Goal: Navigation & Orientation: Find specific page/section

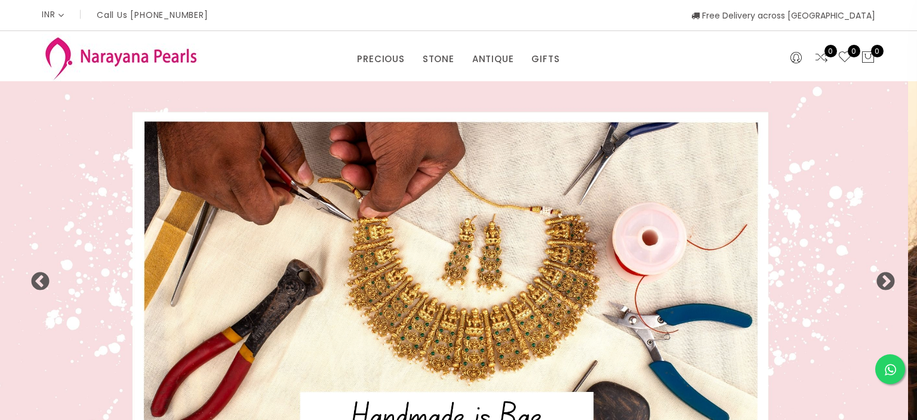
select select "INR"
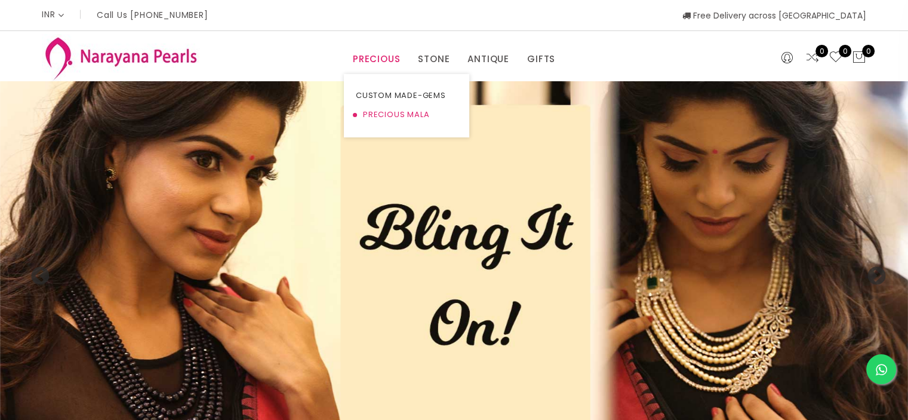
click at [382, 110] on link "PRECIOUS MALA" at bounding box center [407, 114] width 102 height 19
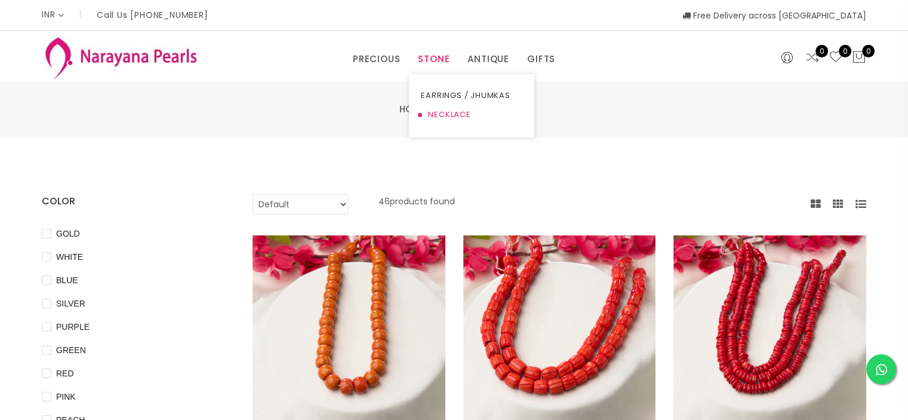
click at [445, 115] on link "NECKLACE" at bounding box center [472, 114] width 102 height 19
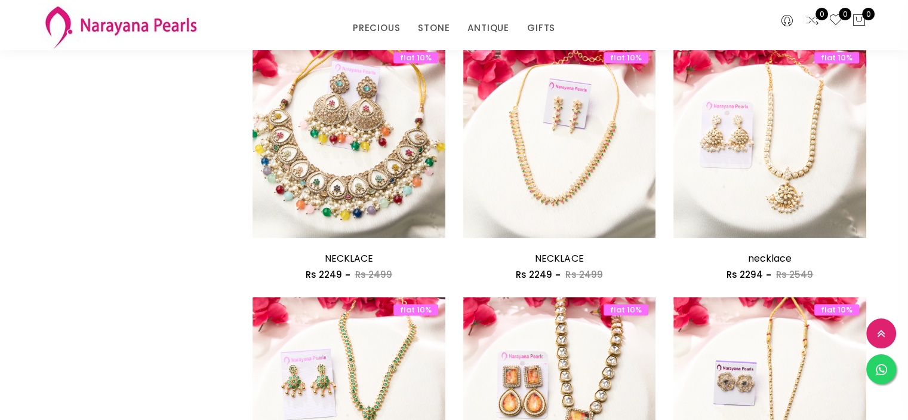
scroll to position [1075, 0]
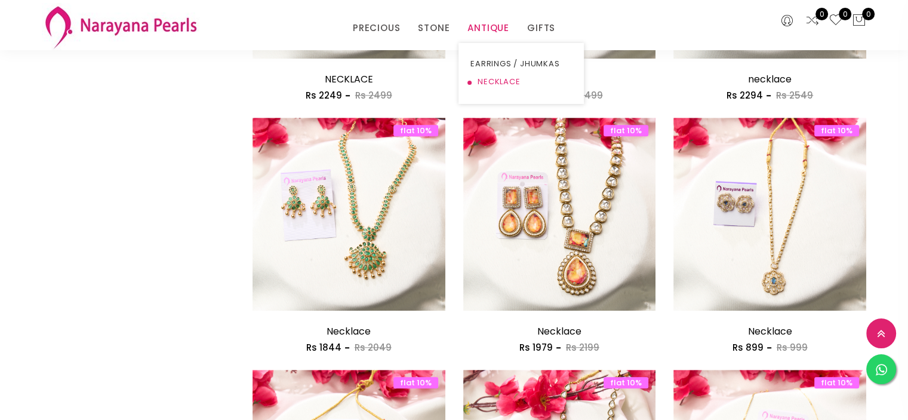
click at [506, 82] on link "NECKLACE" at bounding box center [522, 82] width 102 height 18
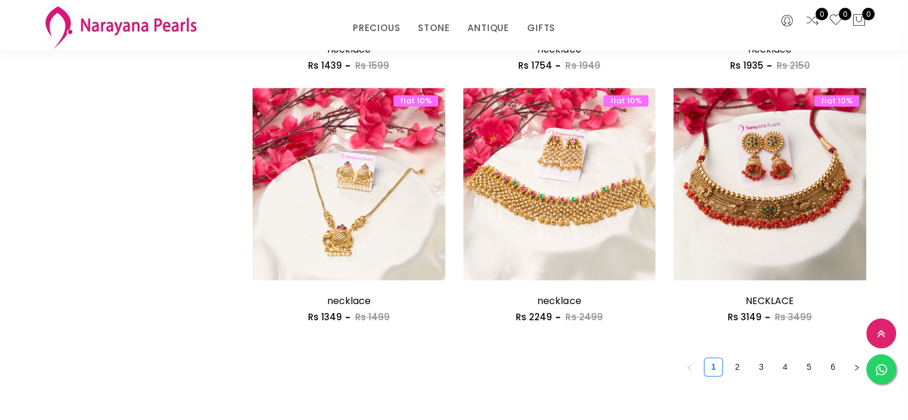
scroll to position [1612, 0]
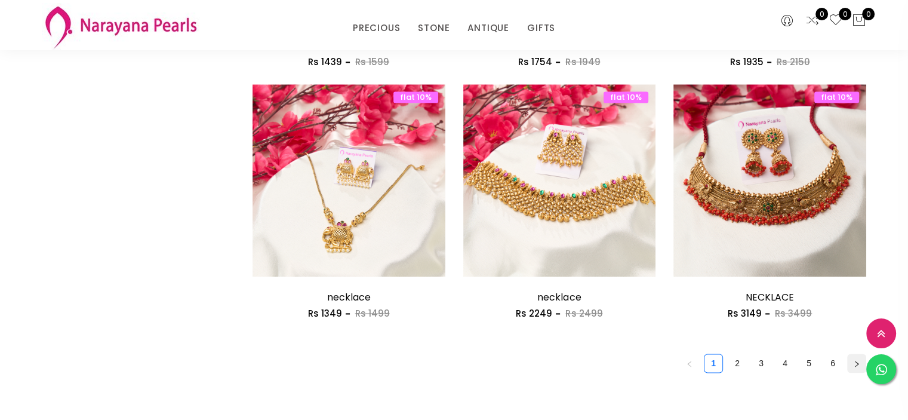
click at [860, 359] on button "button" at bounding box center [856, 362] width 19 height 19
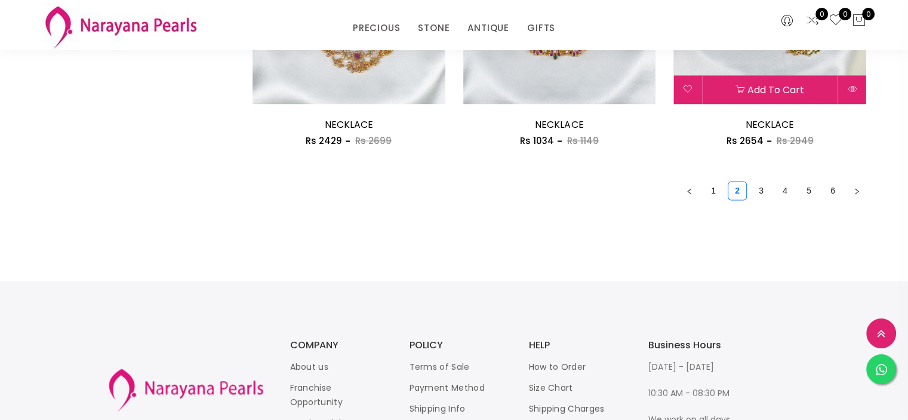
scroll to position [1791, 0]
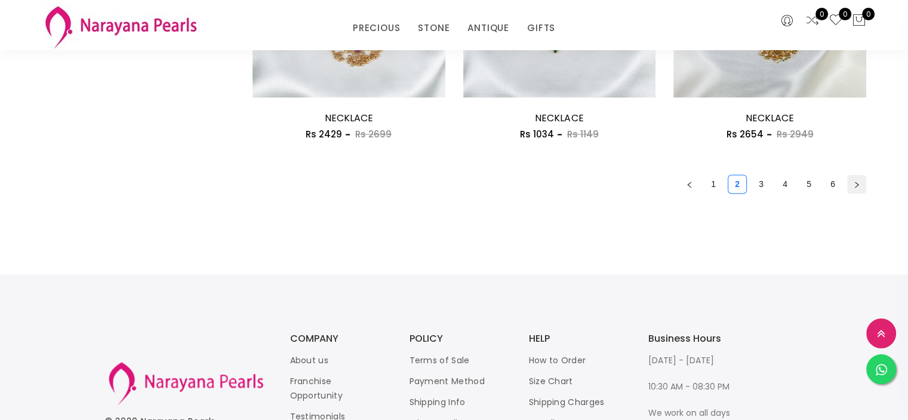
click at [854, 181] on icon "right" at bounding box center [856, 184] width 7 height 7
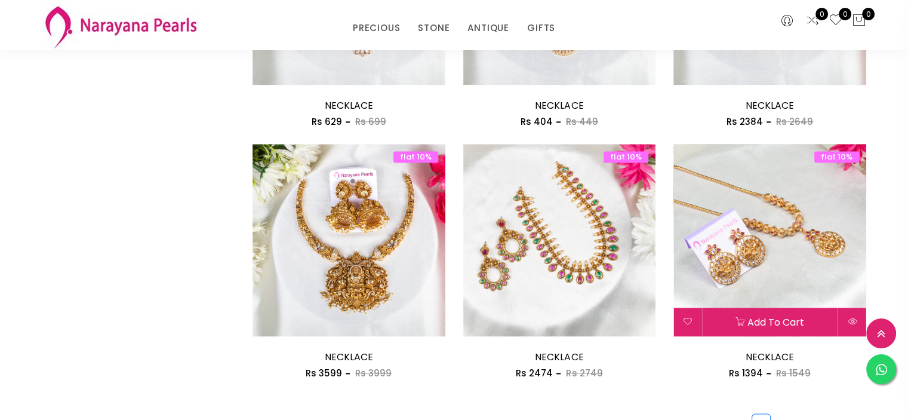
scroll to position [1791, 0]
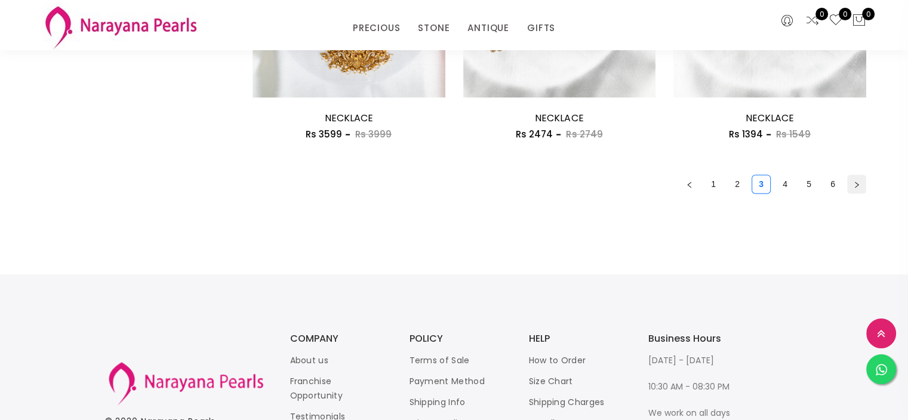
click at [854, 177] on button "button" at bounding box center [856, 183] width 19 height 19
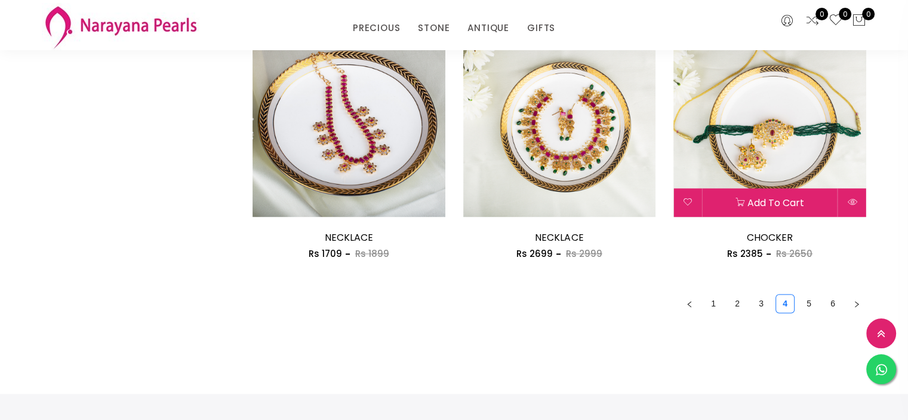
scroll to position [1901, 0]
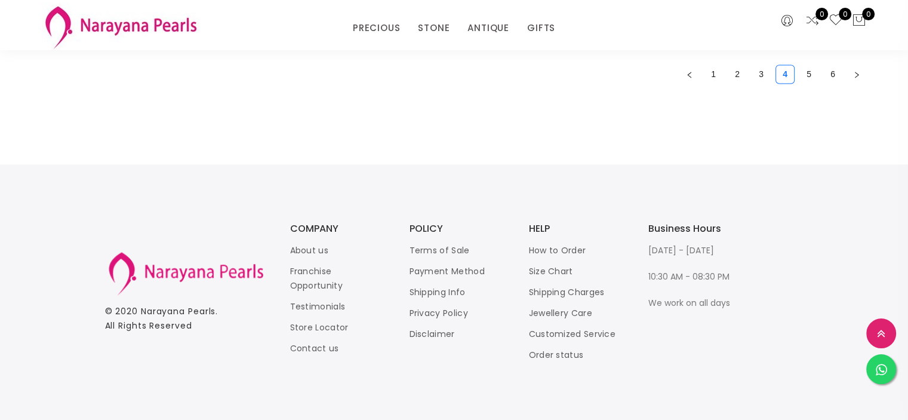
click at [329, 323] on link "Store Locator" at bounding box center [319, 327] width 59 height 12
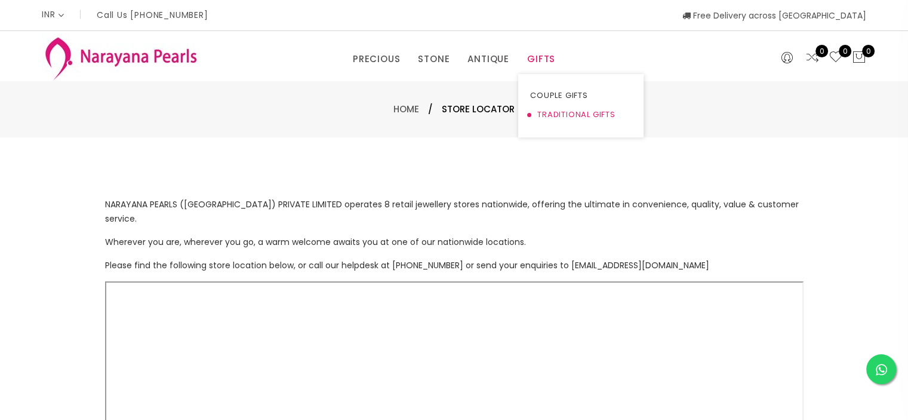
click at [552, 116] on link "TRADITIONAL GIFTS" at bounding box center [581, 114] width 102 height 19
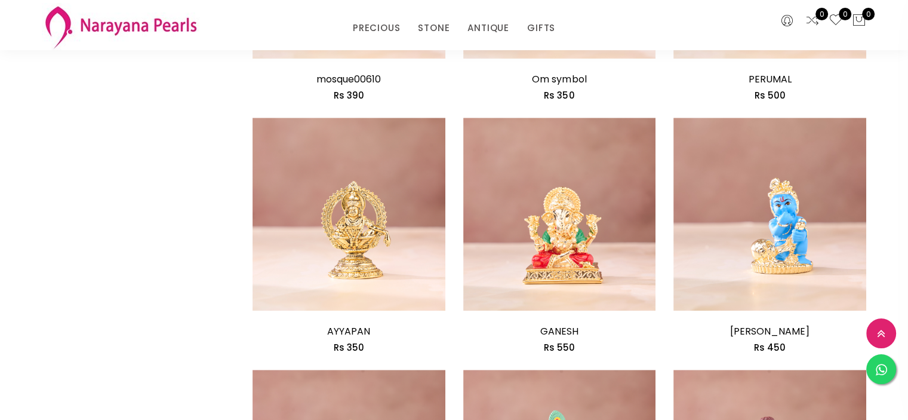
scroll to position [1373, 0]
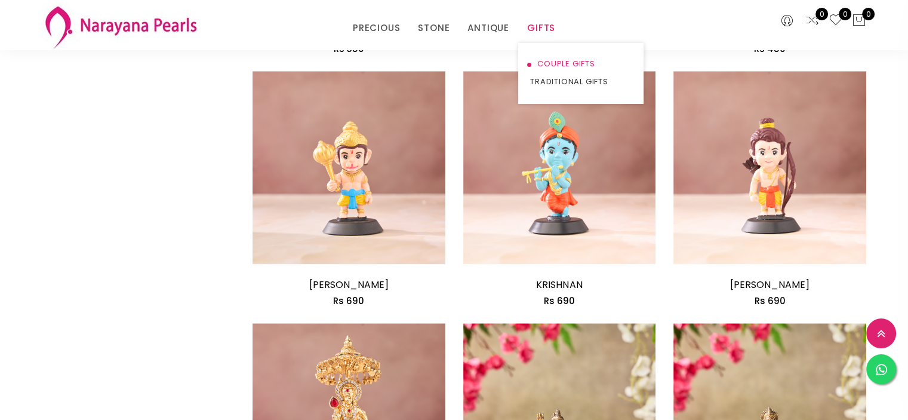
click at [556, 59] on link "COUPLE GIFTS" at bounding box center [581, 64] width 102 height 18
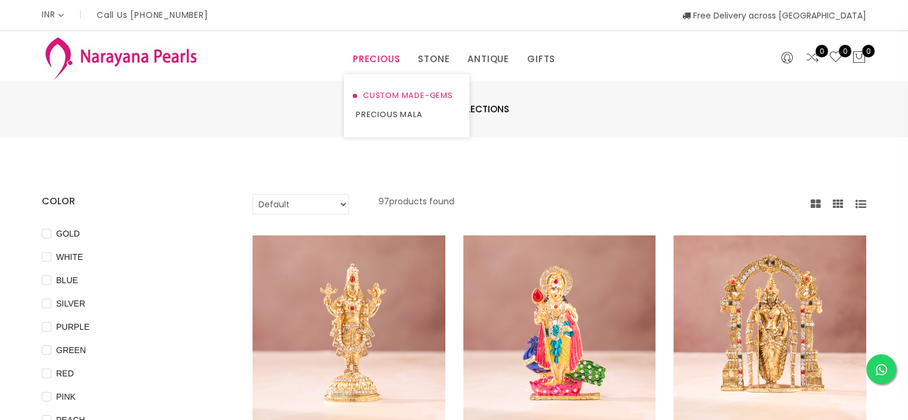
click at [384, 90] on link "CUSTOM MADE-GEMS" at bounding box center [407, 95] width 102 height 19
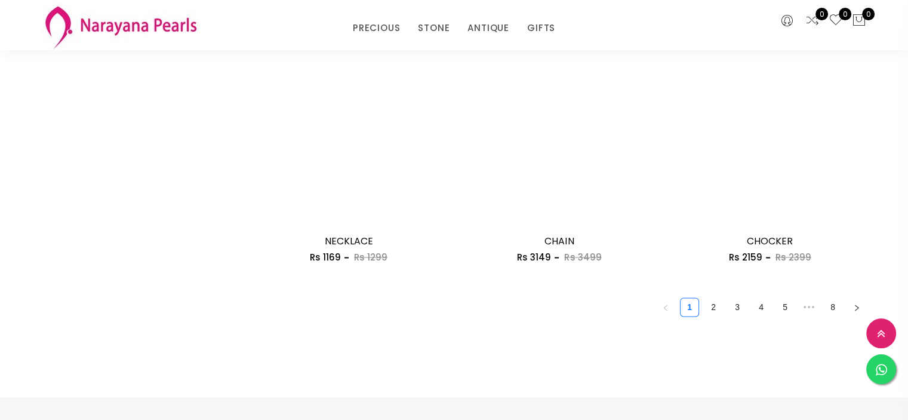
scroll to position [1672, 0]
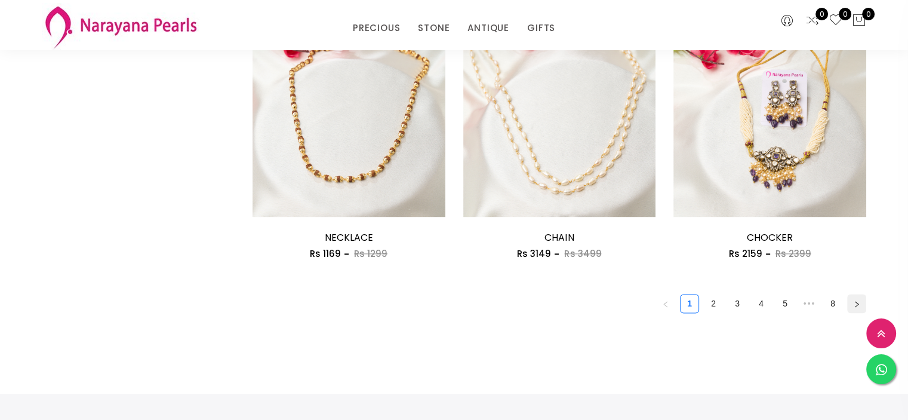
click at [860, 302] on button "button" at bounding box center [856, 303] width 19 height 19
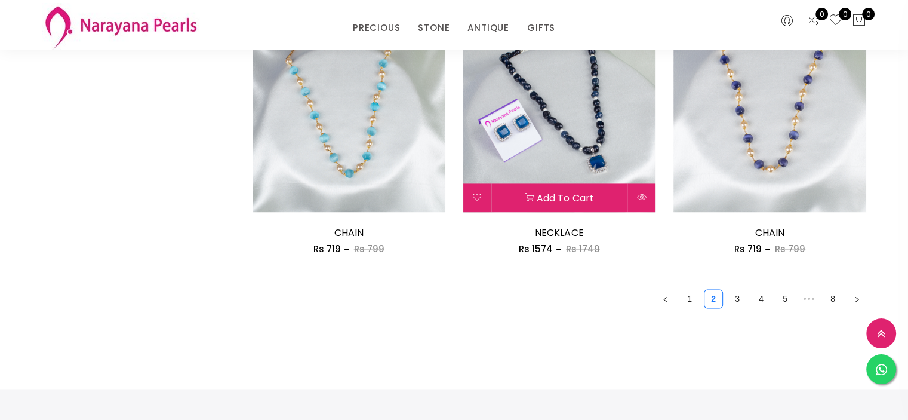
scroll to position [1612, 0]
